Goal: Information Seeking & Learning: Learn about a topic

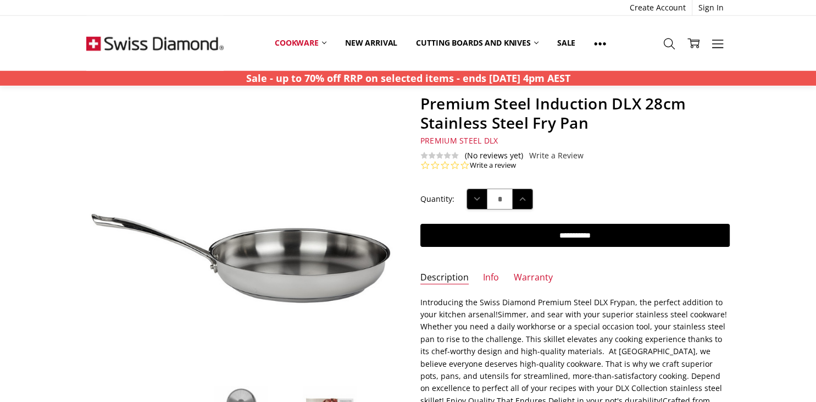
scroll to position [41, 0]
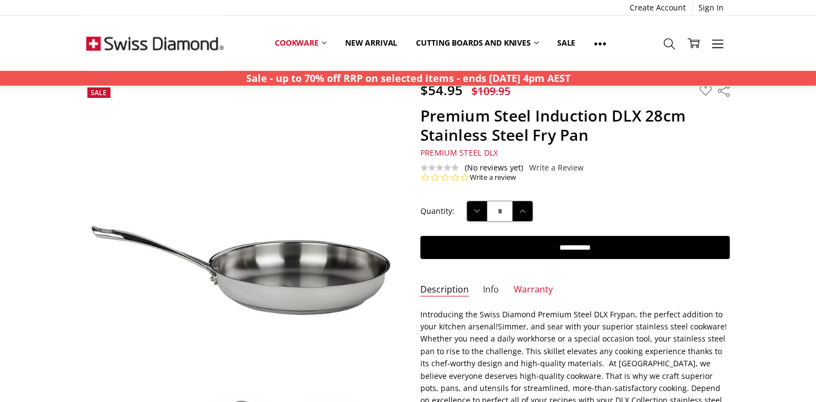
click at [487, 285] on link "Info" at bounding box center [491, 290] width 16 height 13
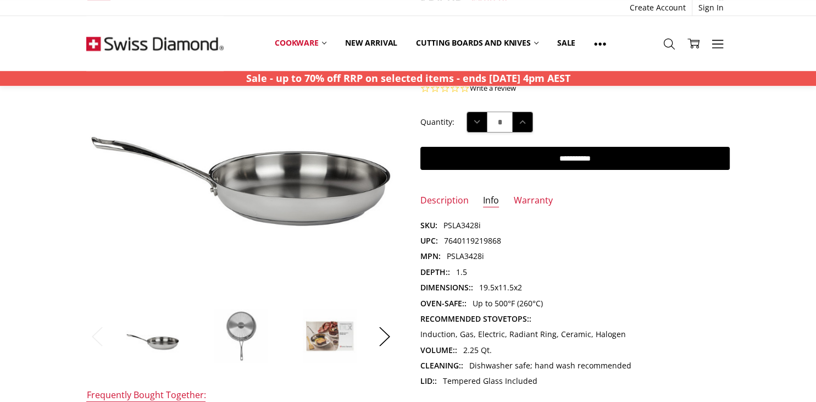
scroll to position [123, 0]
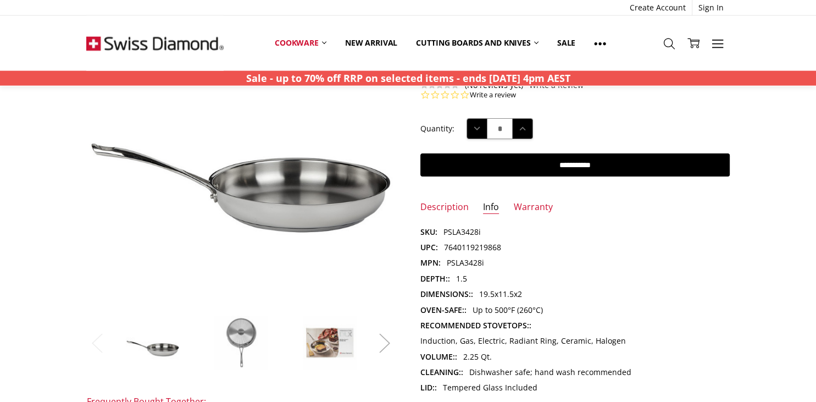
click at [381, 345] on button "Next" at bounding box center [385, 344] width 22 height 34
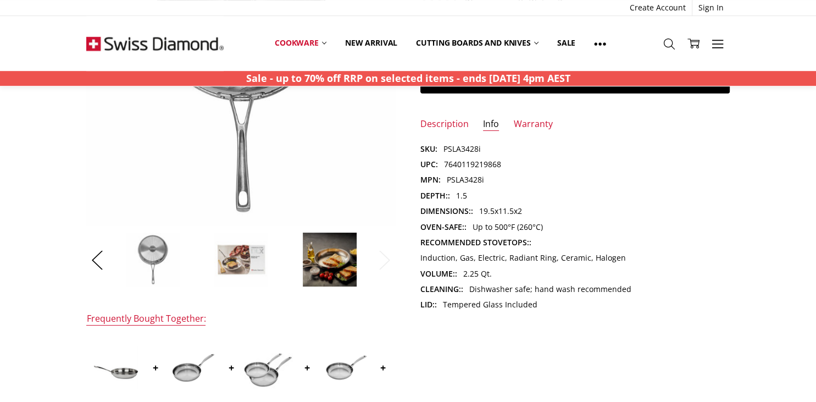
scroll to position [209, 0]
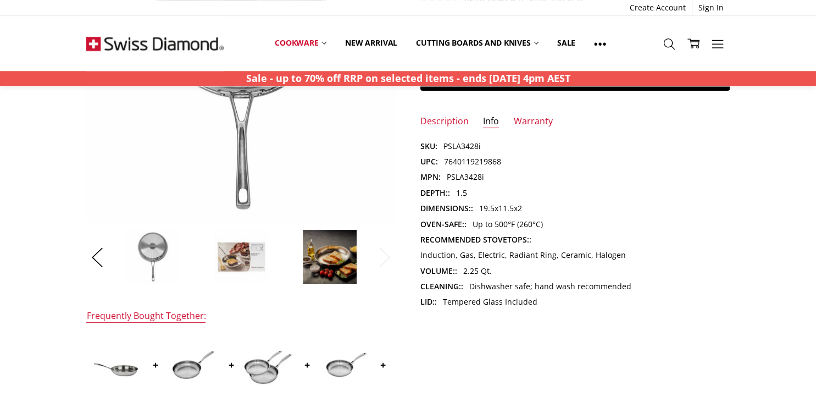
click at [241, 264] on img at bounding box center [241, 256] width 55 height 55
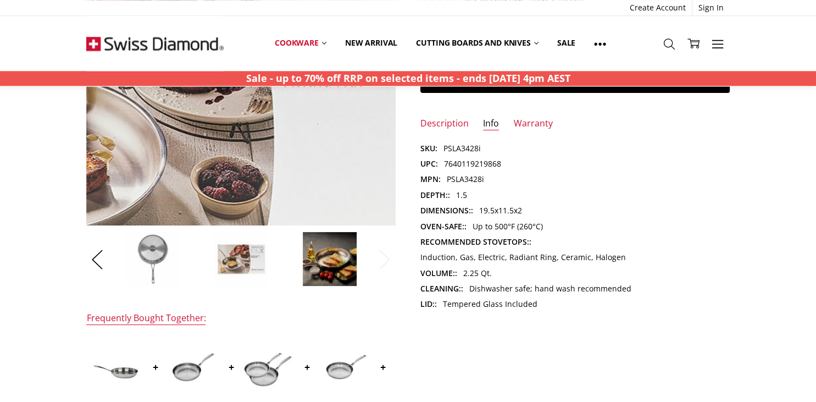
scroll to position [207, 0]
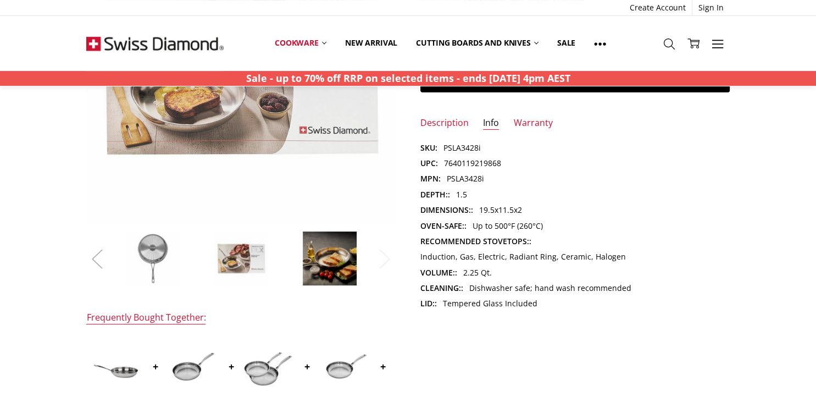
click at [102, 258] on button "Previous" at bounding box center [97, 259] width 22 height 34
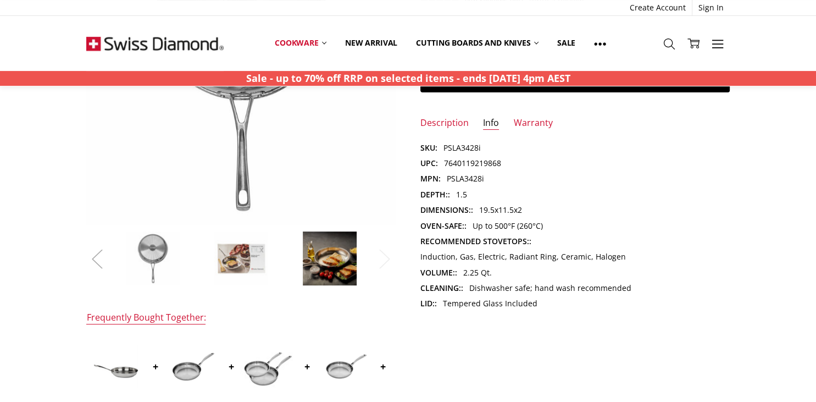
click at [102, 258] on button "Previous" at bounding box center [97, 259] width 22 height 34
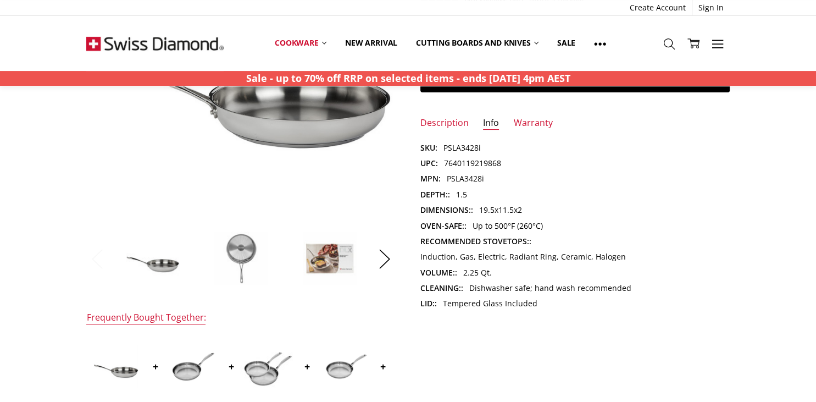
click at [102, 258] on button "Previous" at bounding box center [97, 259] width 22 height 34
click at [170, 263] on img at bounding box center [152, 258] width 55 height 55
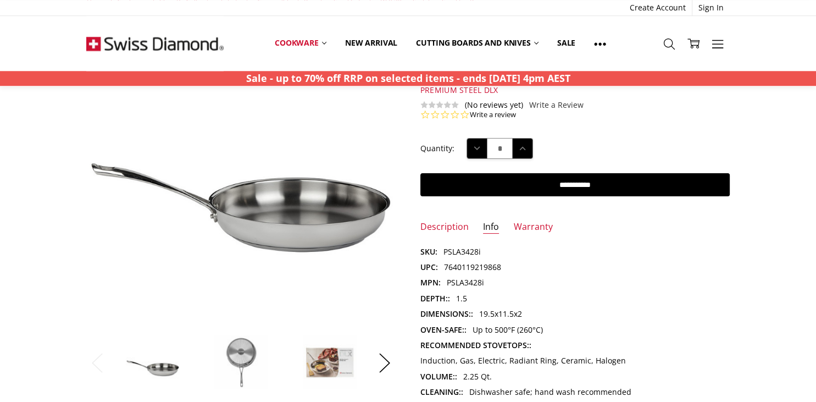
scroll to position [102, 0]
